Goal: Transaction & Acquisition: Purchase product/service

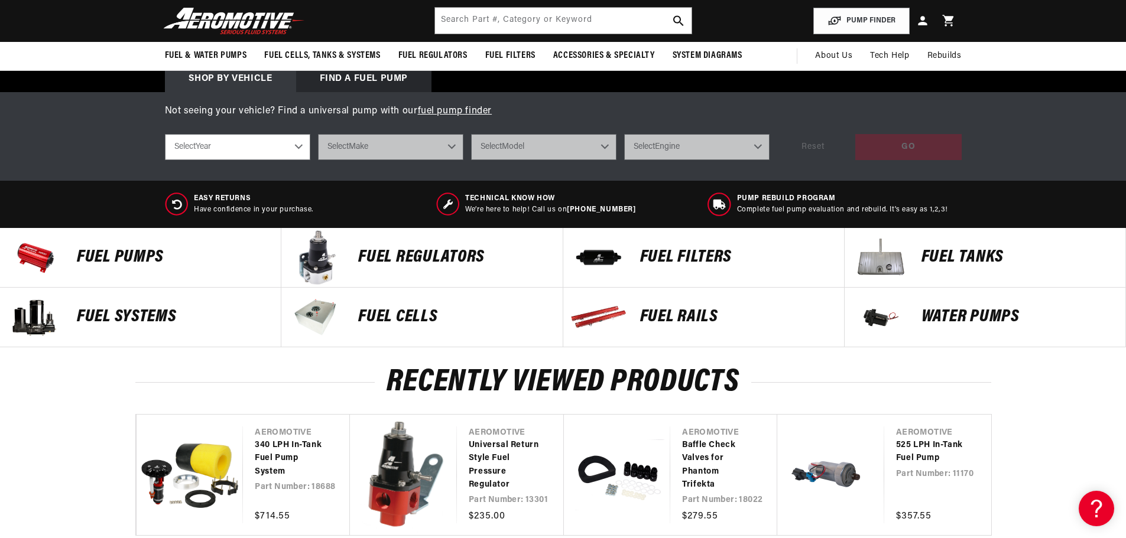
scroll to position [296, 0]
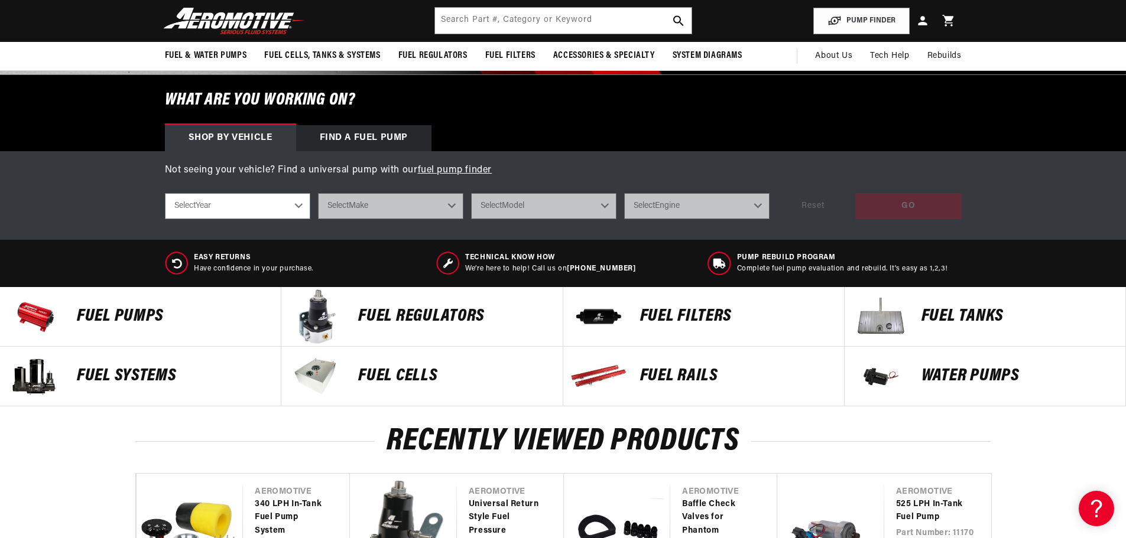
click at [270, 205] on select "Select Year [DATE] 2022 2021 2020 2019 2018 2017 2016 2015 2014 2013 2012 2011 …" at bounding box center [237, 206] width 145 height 26
select select "1957"
click at [165, 193] on select "Select Year [DATE] 2022 2021 2020 2019 2018 2017 2016 2015 2014 2013 2012 2011 …" at bounding box center [237, 206] width 145 height 26
select select "1957"
click at [446, 212] on select "Select Make Chevrolet" at bounding box center [390, 206] width 145 height 26
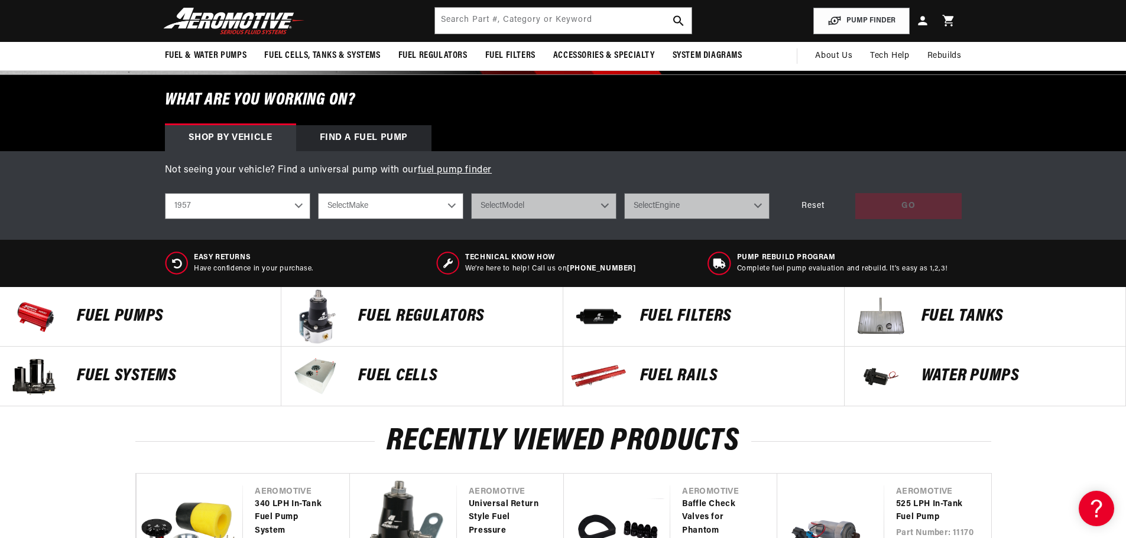
select select "Chevrolet"
click at [318, 193] on select "Select Make Chevrolet" at bounding box center [390, 206] width 145 height 26
select select "Chevrolet"
click at [596, 207] on select "Select Model [GEOGRAPHIC_DATA] Sedan Delivery Truck" at bounding box center [543, 206] width 145 height 26
select select "Bel-Air"
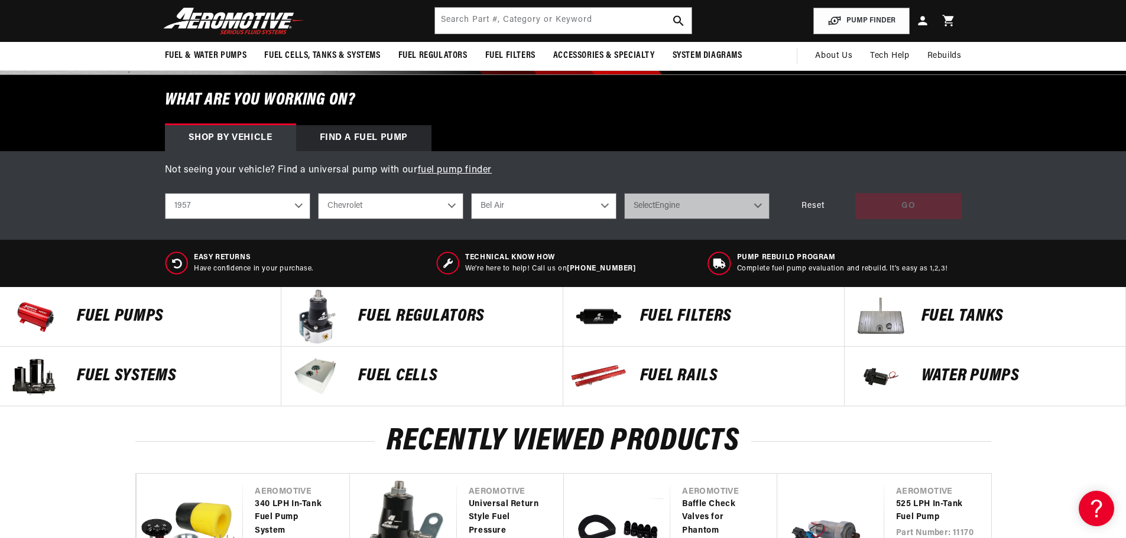
click at [471, 193] on select "Select Model [GEOGRAPHIC_DATA] Sedan Delivery Truck" at bounding box center [543, 206] width 145 height 26
select select "Bel-Air"
click at [706, 205] on select "Select Engine 3.8L 4.3L 4.6L" at bounding box center [696, 206] width 145 height 26
select select "4.6L"
click at [624, 193] on select "Select Engine 3.8L 4.3L 4.6L" at bounding box center [696, 206] width 145 height 26
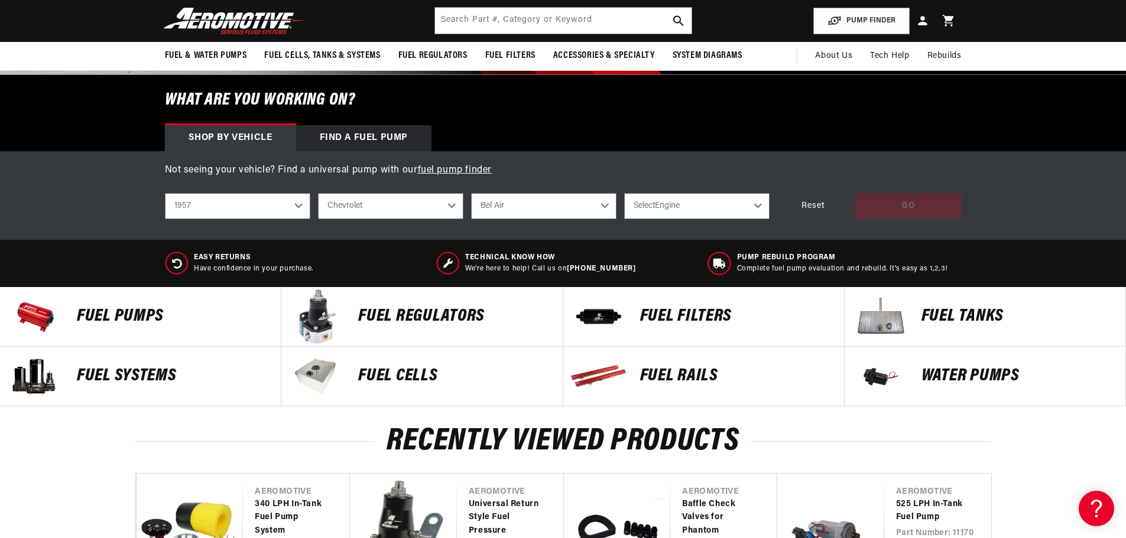
select select "4.6L"
click at [914, 205] on div "GO" at bounding box center [908, 206] width 106 height 27
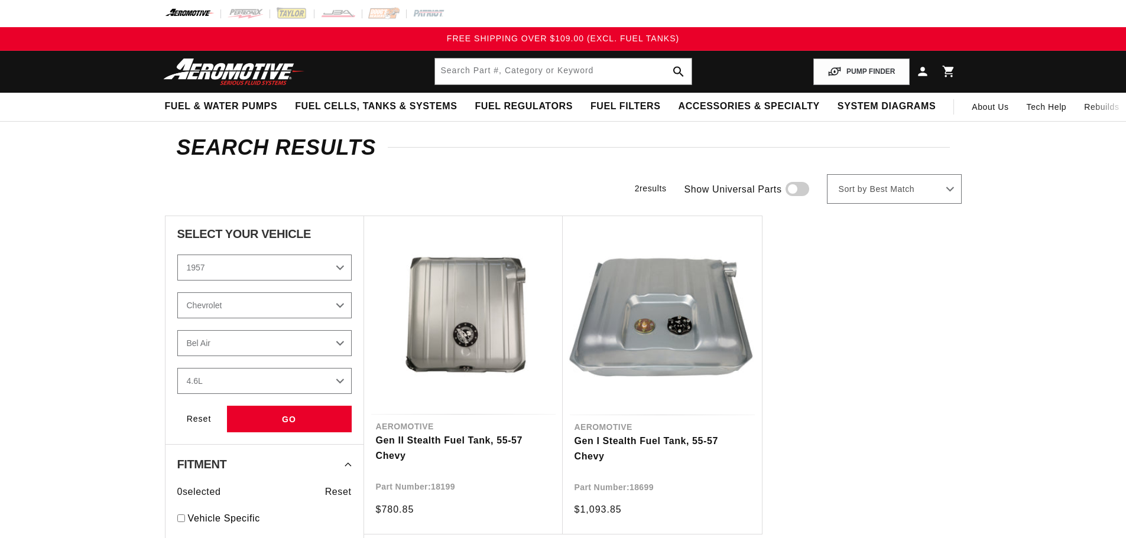
select select "1957"
select select "4.6L"
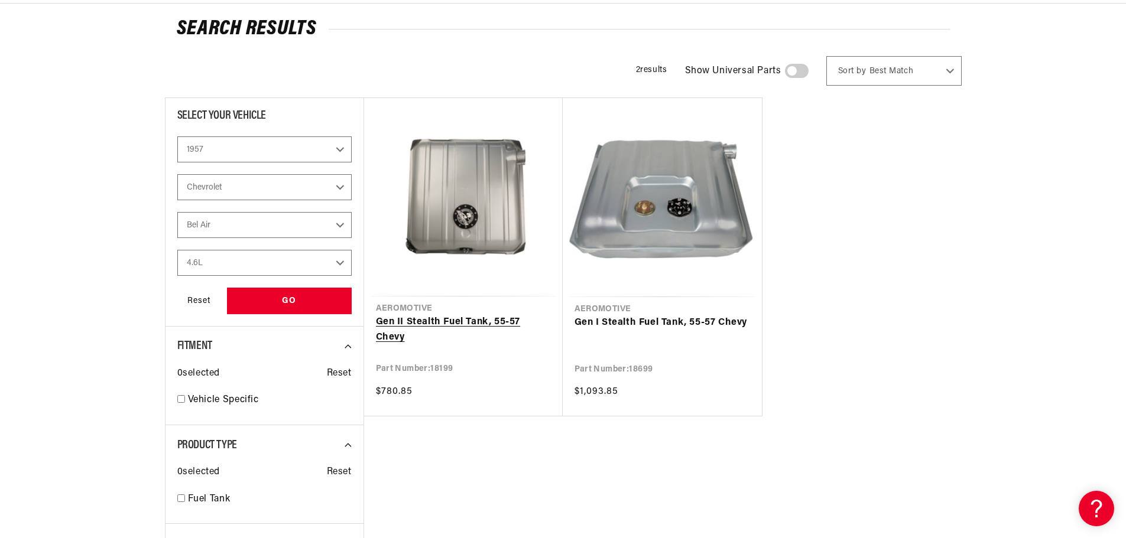
click at [483, 315] on link "Gen II Stealth Fuel Tank, 55-57 Chevy" at bounding box center [463, 330] width 175 height 30
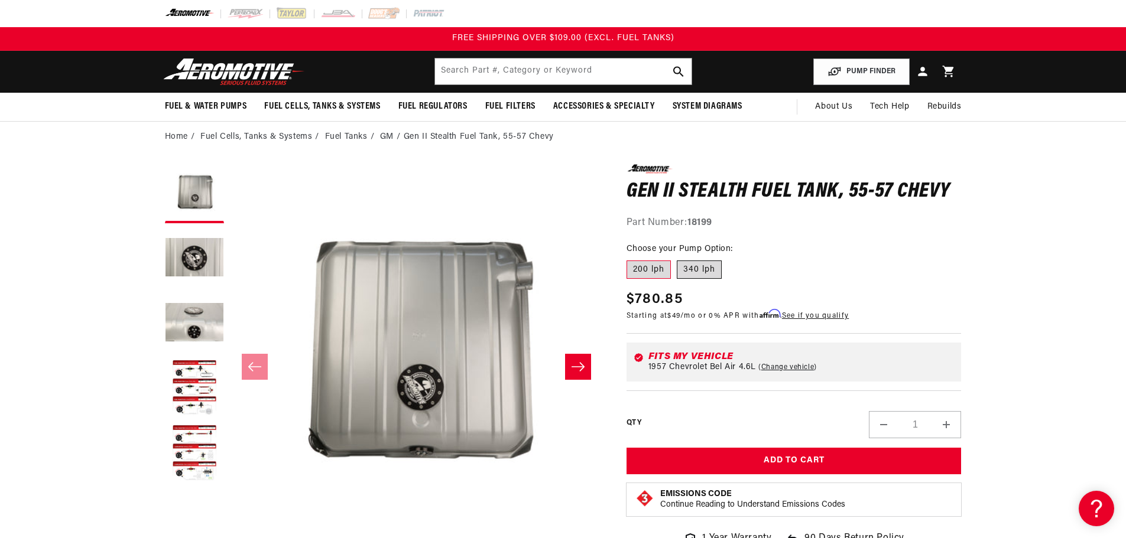
click at [714, 265] on label "340 lph" at bounding box center [699, 270] width 45 height 19
click at [677, 259] on input "340 lph" at bounding box center [677, 258] width 1 height 1
radio input "true"
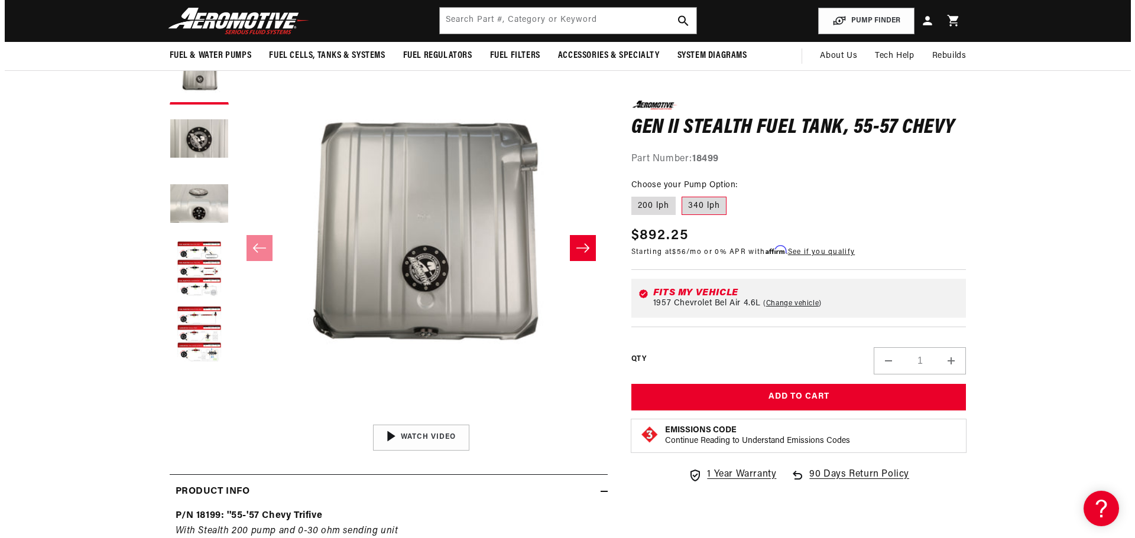
scroll to position [118, 0]
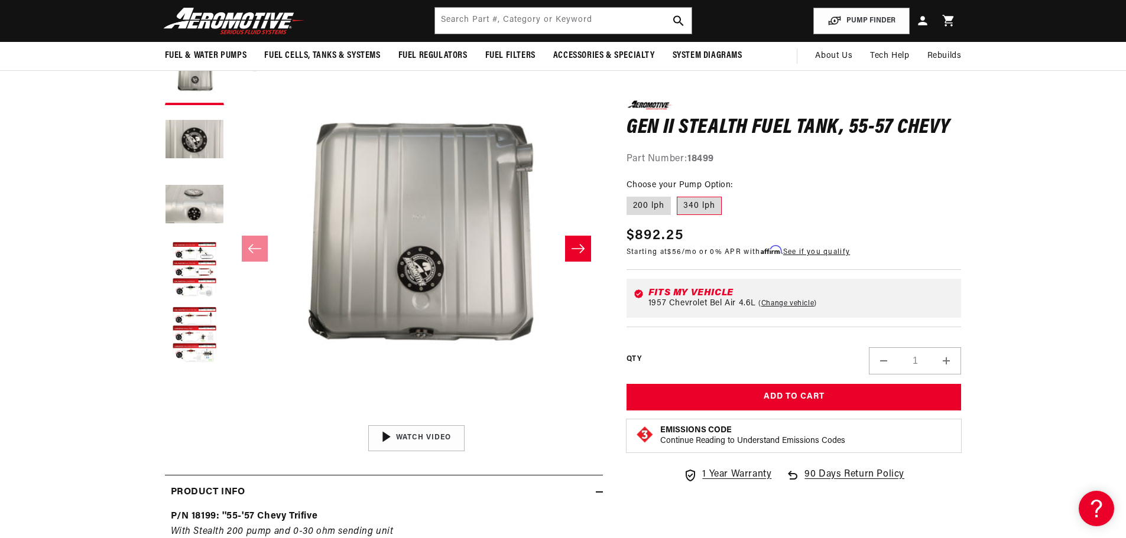
click at [230, 420] on button "Open media 1 in modal" at bounding box center [230, 420] width 0 height 0
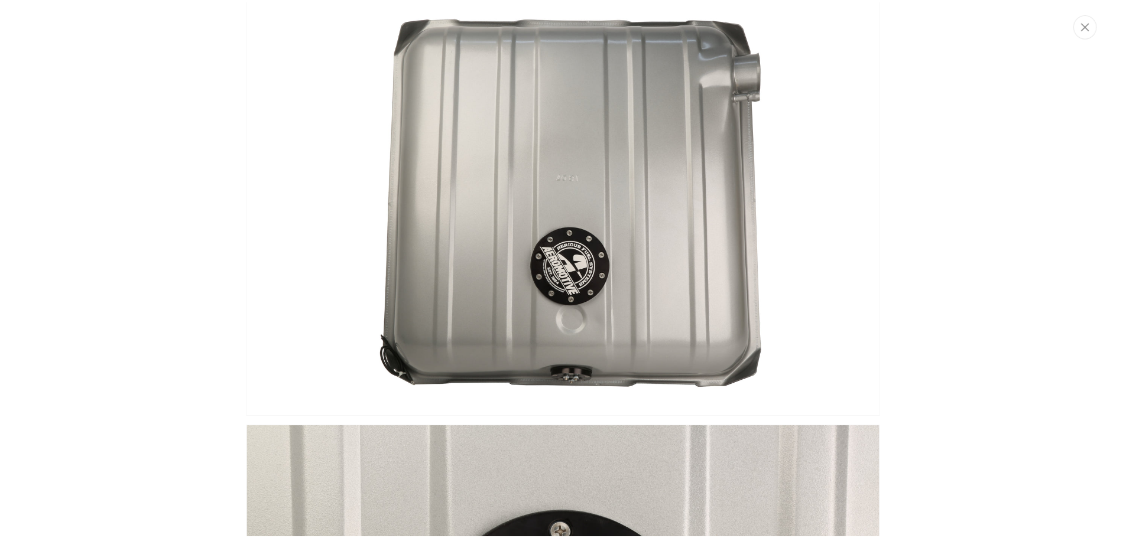
scroll to position [0, 0]
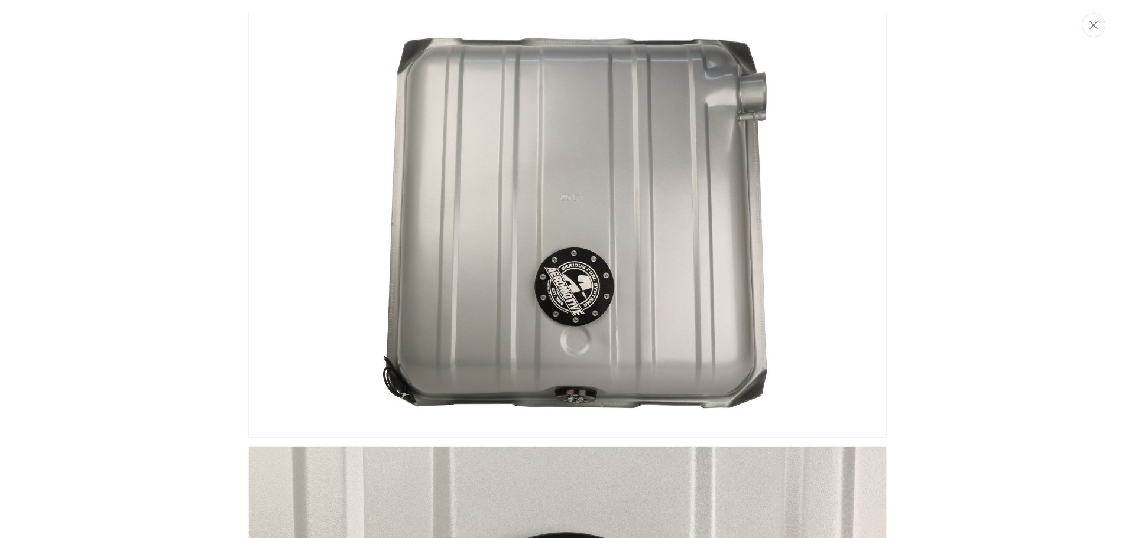
click at [287, 207] on img "Media gallery" at bounding box center [567, 225] width 638 height 426
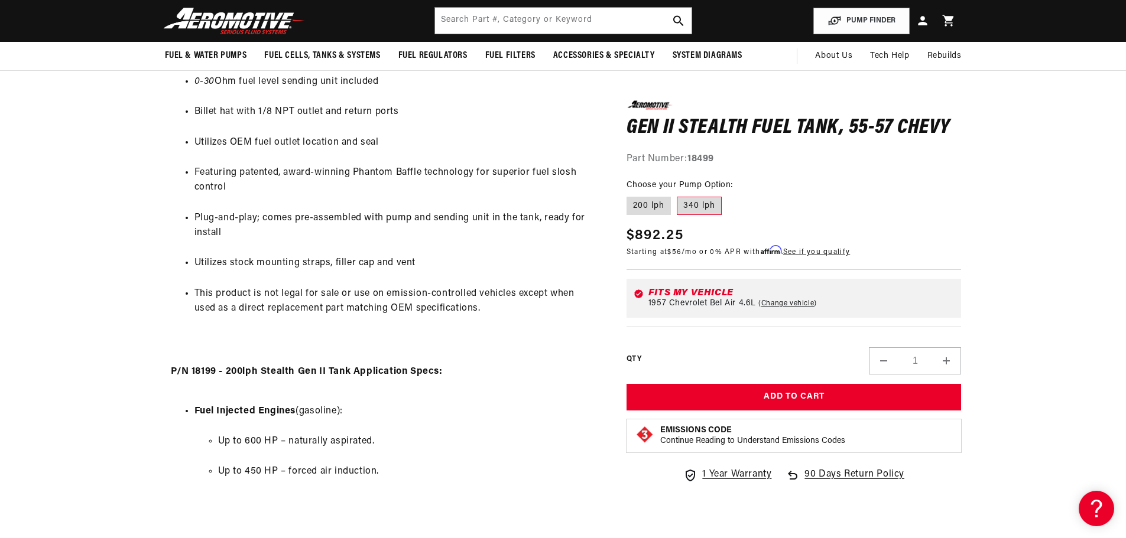
scroll to position [709, 0]
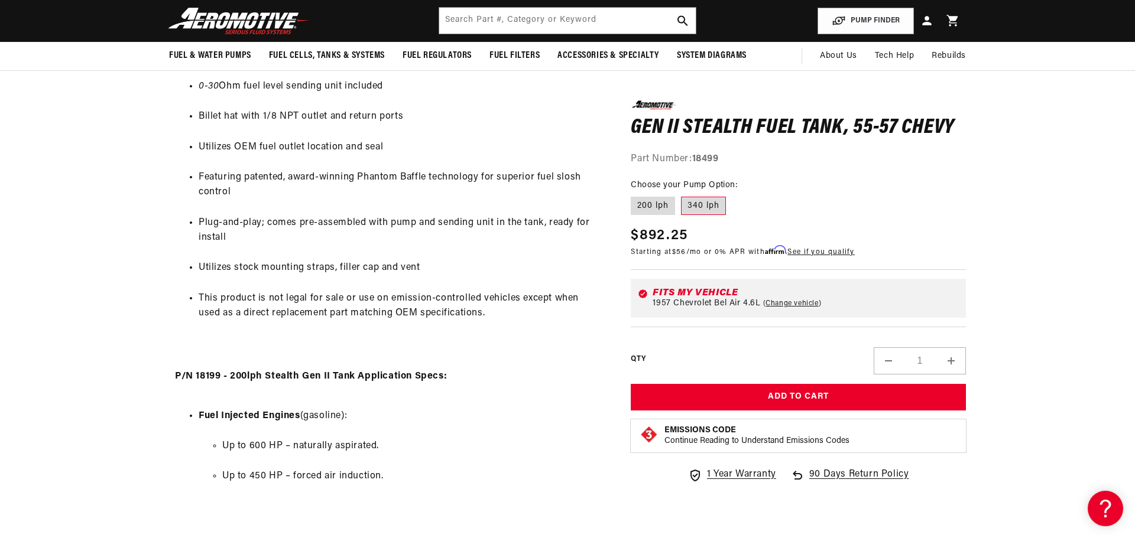
click at [1027, 180] on div "Close dialog NOT SO FAST! No time to browse? No problem. Sign up and we'll keep…" at bounding box center [567, 269] width 1135 height 538
